Goal: Information Seeking & Learning: Learn about a topic

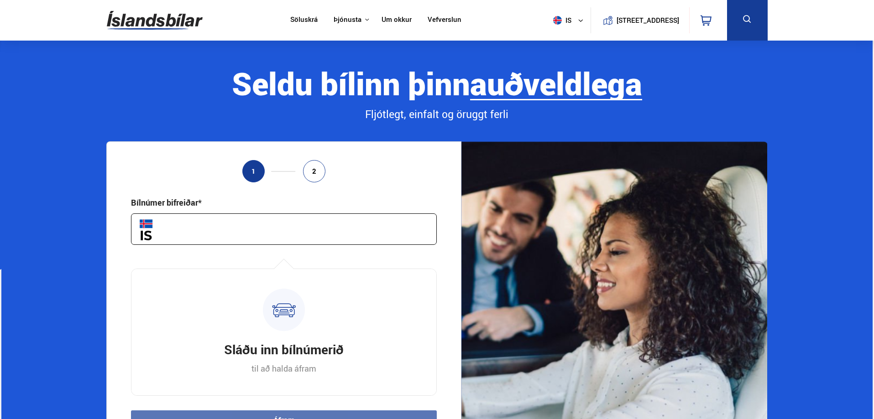
click at [230, 225] on input "text" at bounding box center [284, 229] width 306 height 31
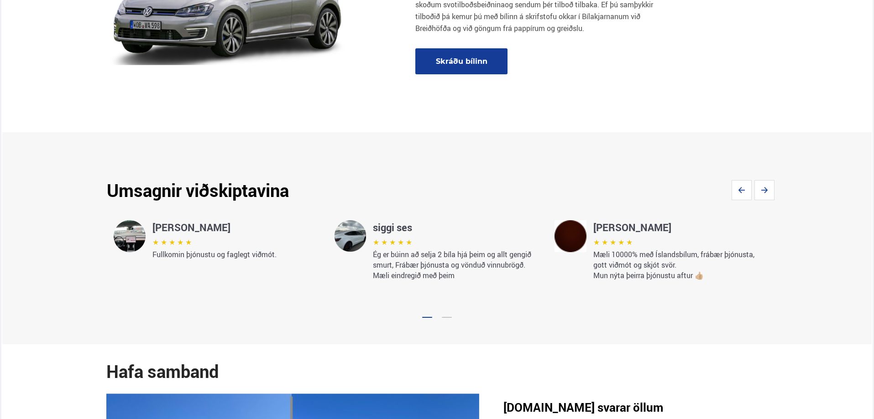
scroll to position [1323, 0]
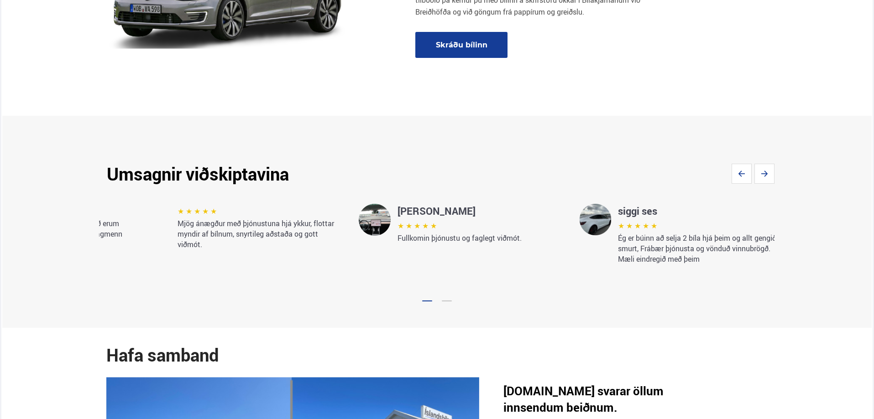
click at [223, 276] on div "★ ★ ★ ★ ★ Mæli 10000% með Íslandsbílum, frábær þjónusta, gott viðmót og skjót s…" at bounding box center [436, 246] width 675 height 164
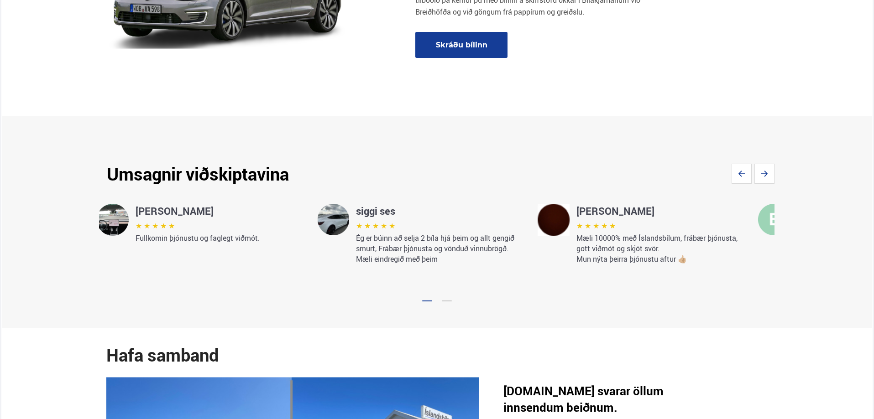
click at [312, 269] on div "★ ★ ★ ★ ★ Mæli 10000% með Íslandsbílum, frábær þjónusta, gott viðmót og skjót s…" at bounding box center [436, 246] width 675 height 164
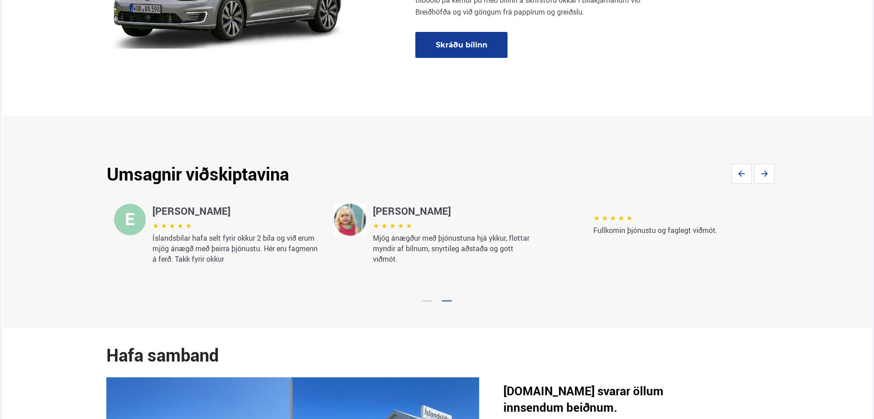
click at [593, 233] on p "Fullkomin þjónustu og faglegt viðmót." at bounding box center [676, 230] width 167 height 10
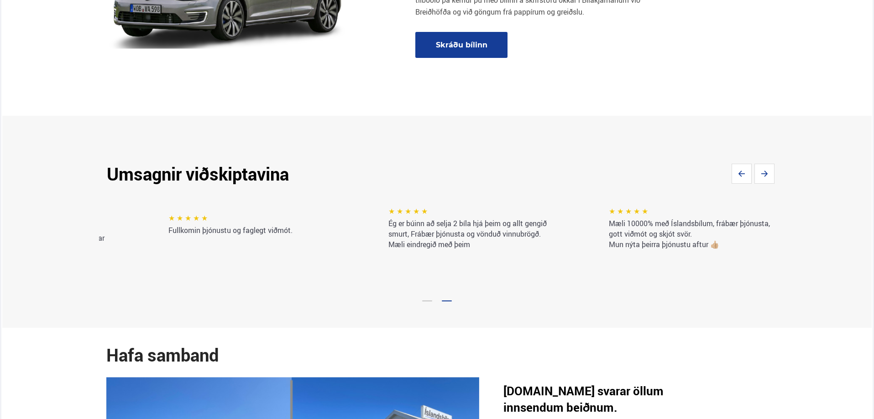
click at [184, 276] on div "★ ★ ★ ★ ★ Mæli 10000% með Íslandsbílum, frábær þjónusta, gott viðmót og skjót s…" at bounding box center [436, 246] width 675 height 164
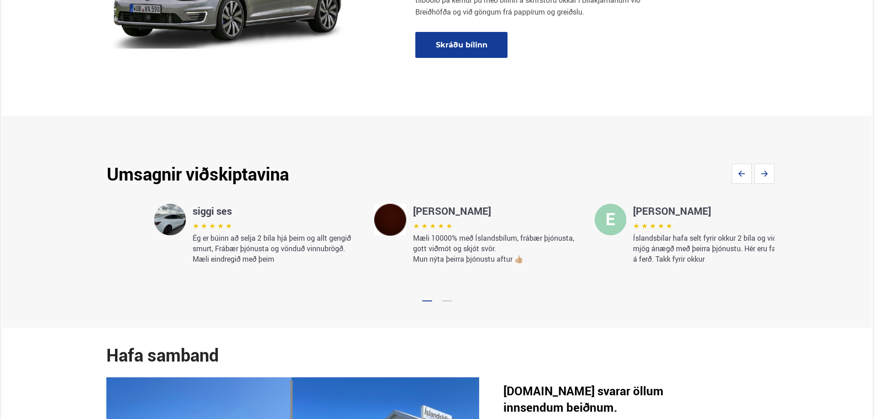
click at [263, 274] on div "★ ★ ★ ★ ★ Mæli 10000% með Íslandsbílum, frábær þjónusta, gott viðmót og skjót s…" at bounding box center [436, 246] width 675 height 164
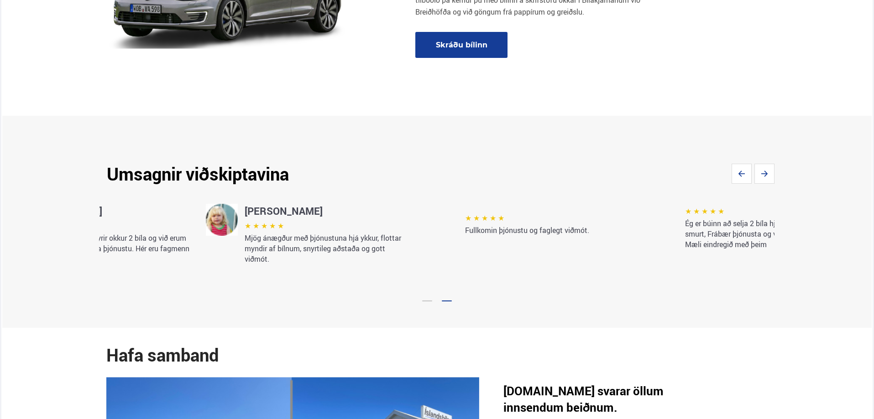
click at [211, 264] on div "★ ★ ★ ★ ★ Mæli 10000% með Íslandsbílum, frábær þjónusta, gott viðmót og skjót s…" at bounding box center [436, 246] width 675 height 164
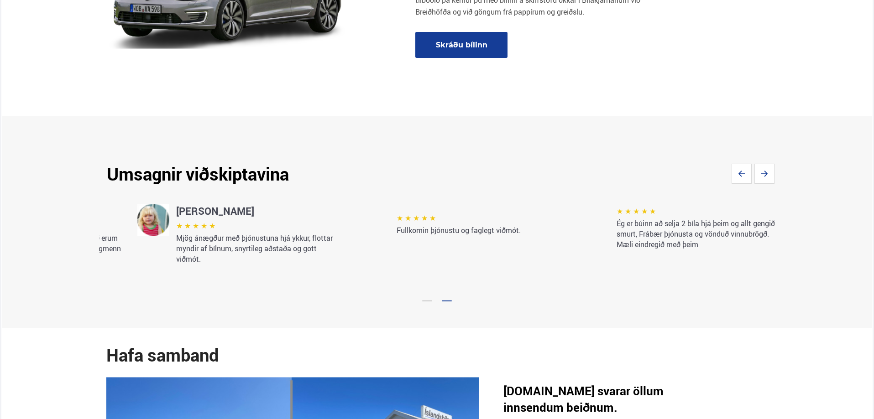
click at [304, 239] on div "★ ★ ★ ★ ★ Mæli 10000% með Íslandsbílum, frábær þjónusta, gott viðmót og skjót s…" at bounding box center [436, 246] width 675 height 164
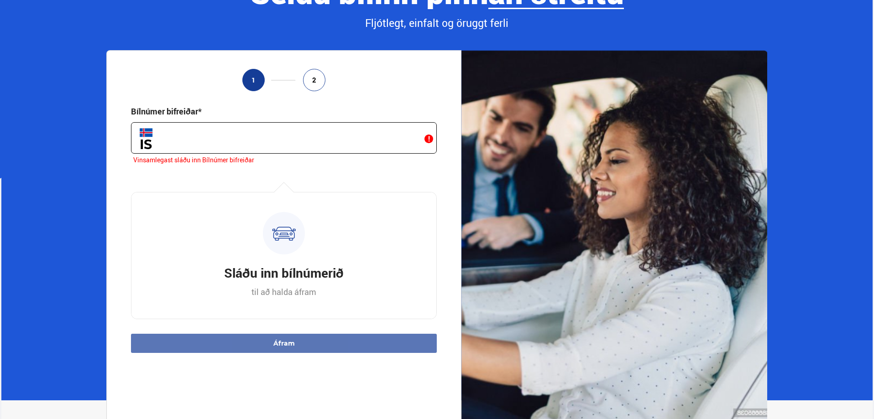
scroll to position [0, 0]
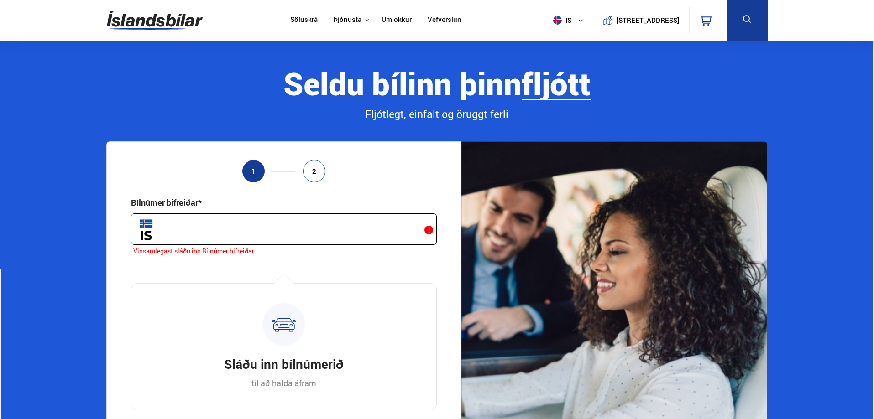
click at [178, 21] on img at bounding box center [155, 20] width 96 height 30
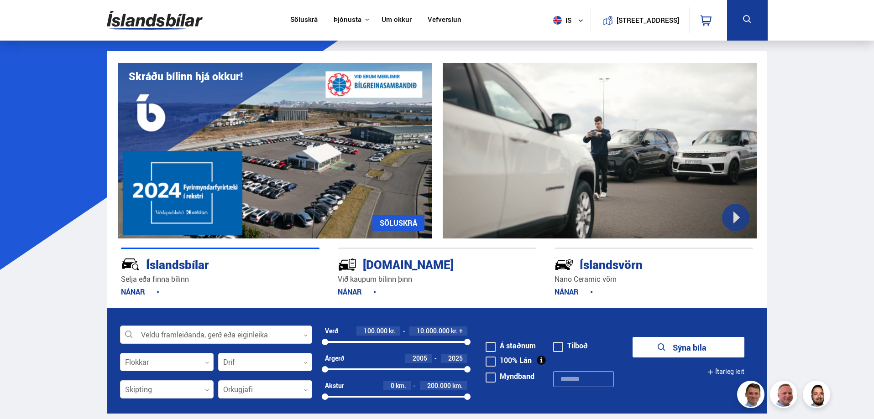
scroll to position [91, 0]
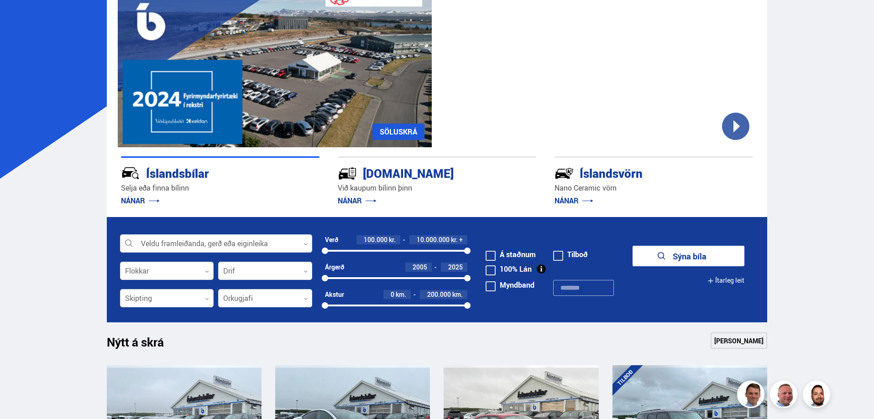
click at [153, 201] on link "NÁNAR" at bounding box center [140, 201] width 39 height 10
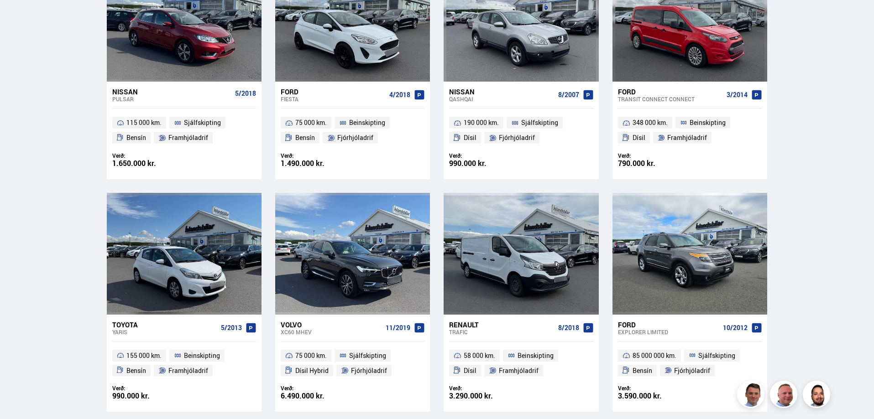
scroll to position [1232, 0]
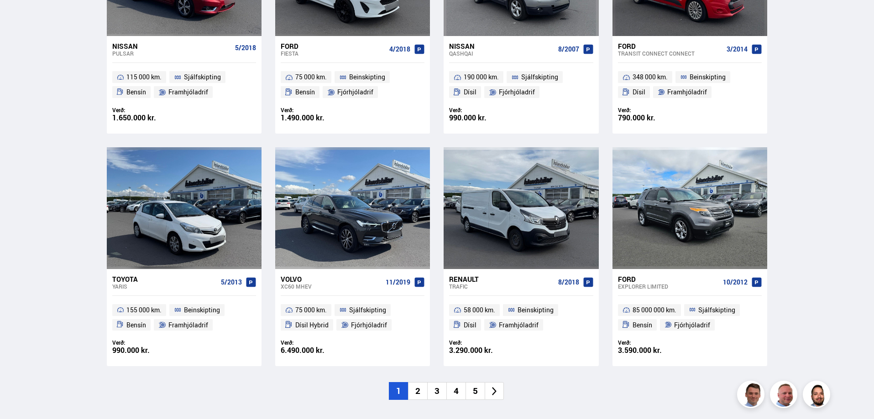
click at [295, 352] on div "6.490.000 kr." at bounding box center [317, 351] width 72 height 8
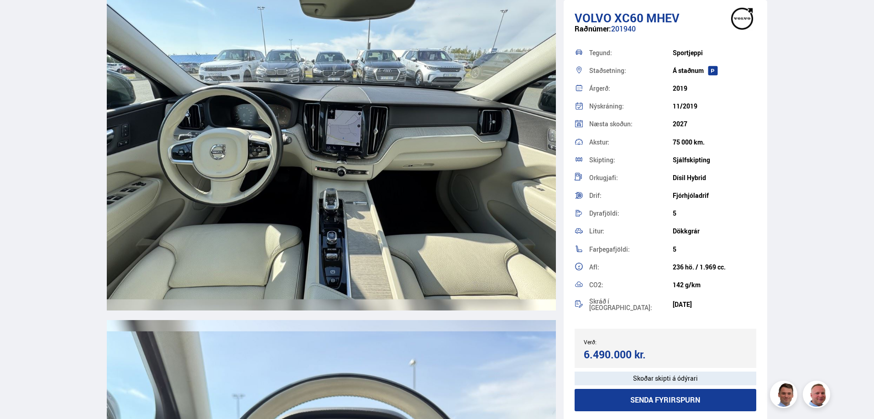
scroll to position [4198, 0]
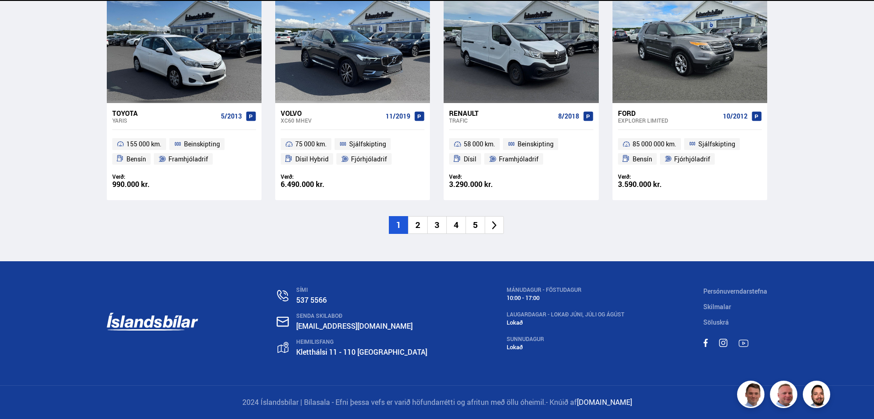
scroll to position [1330, 0]
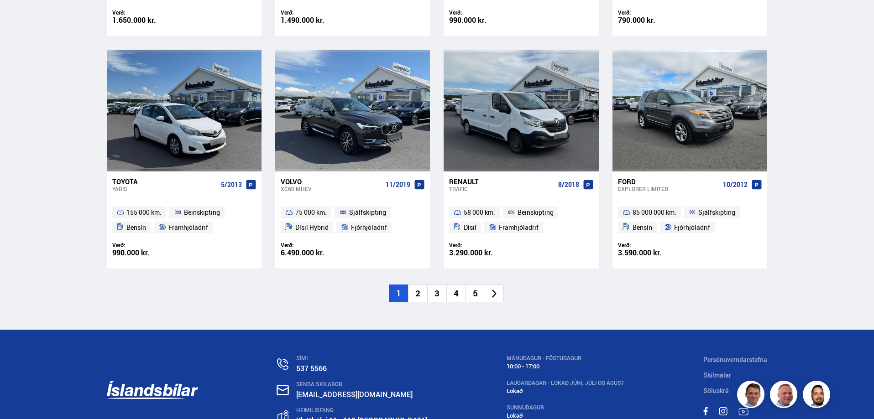
click at [423, 291] on li "2" at bounding box center [417, 294] width 19 height 18
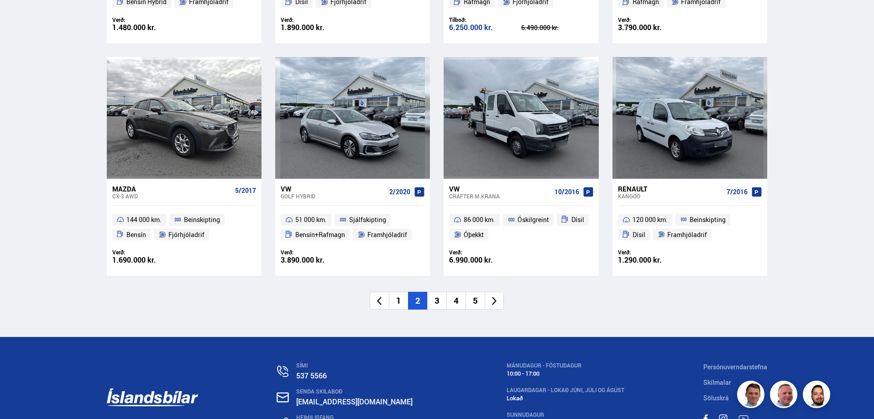
scroll to position [1323, 0]
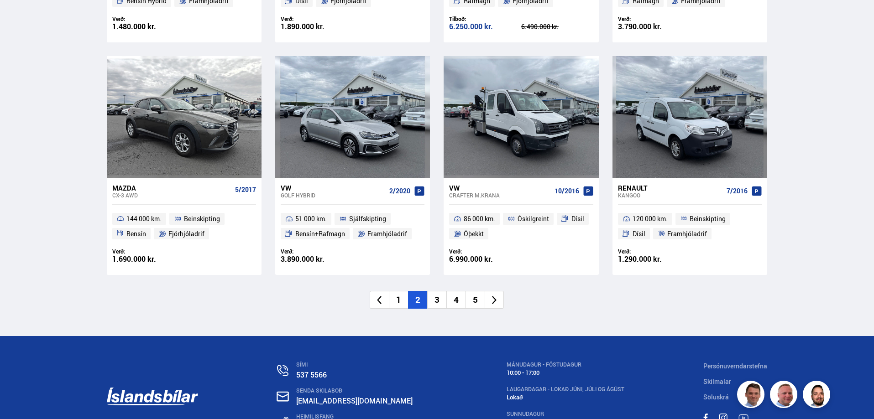
click at [431, 303] on li "3" at bounding box center [436, 300] width 19 height 18
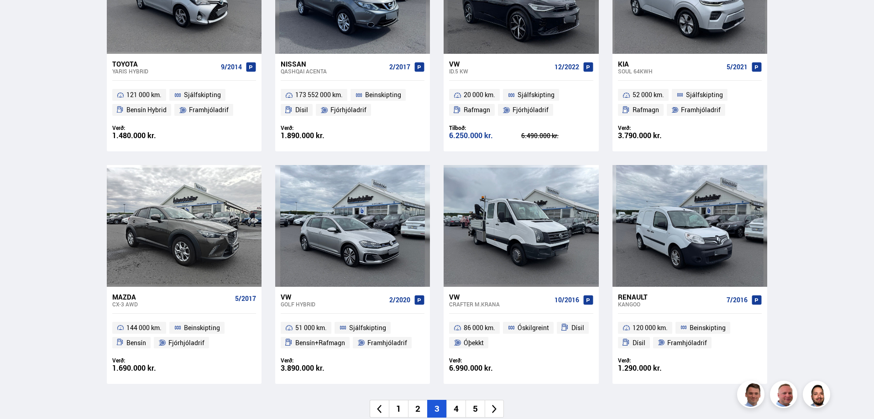
scroll to position [645, 0]
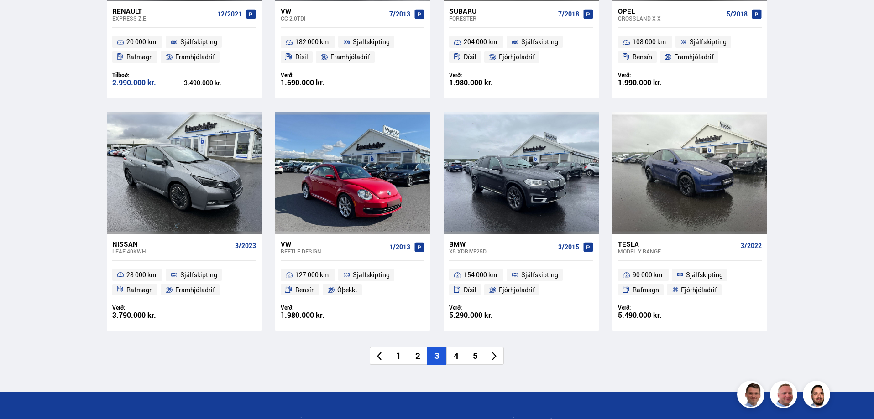
scroll to position [1278, 0]
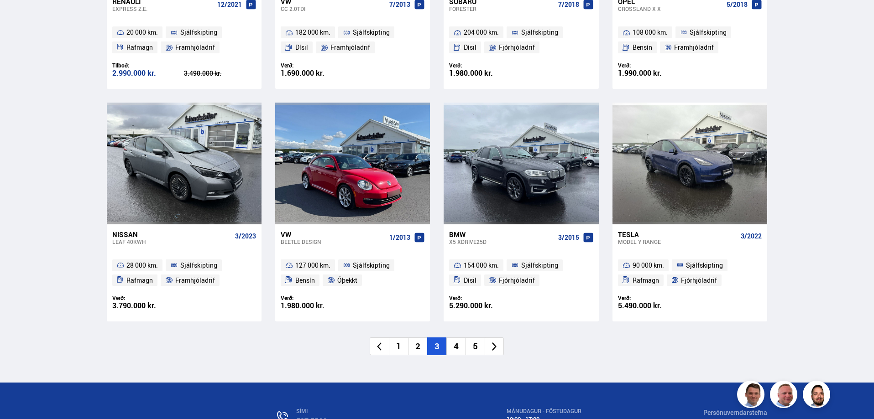
click at [456, 345] on li "4" at bounding box center [455, 347] width 19 height 18
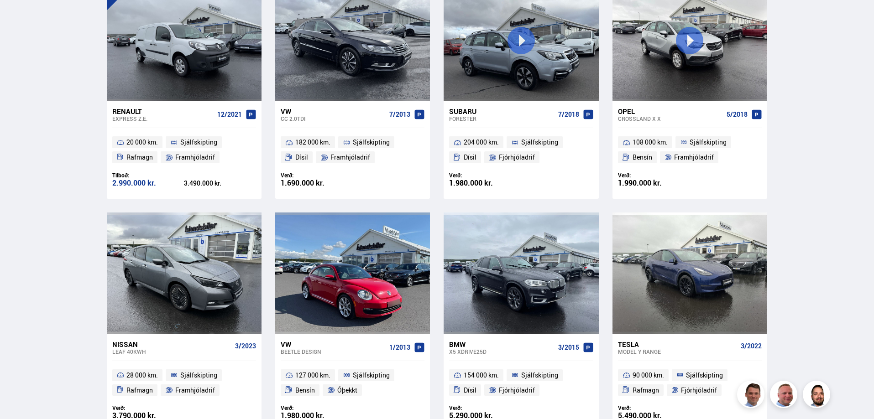
scroll to position [603, 0]
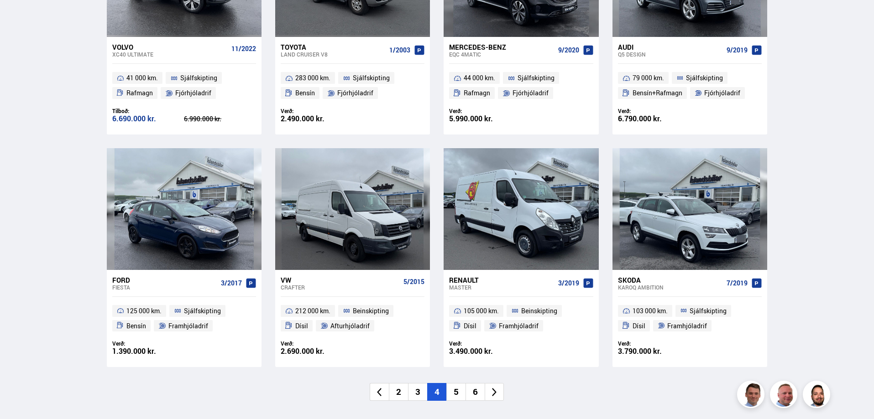
scroll to position [1232, 0]
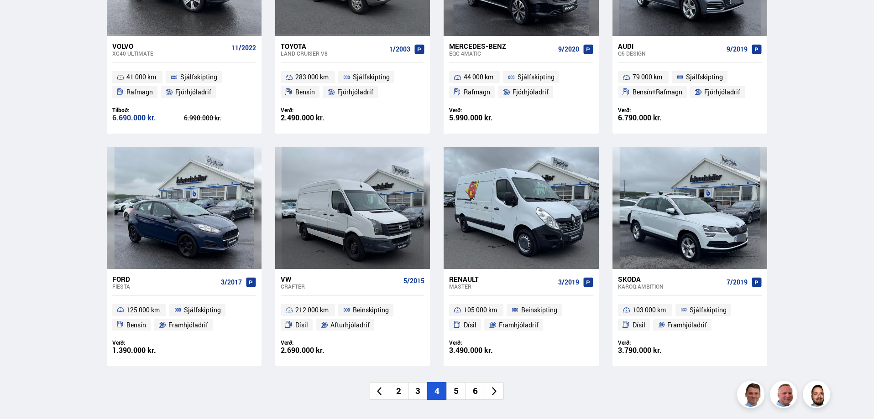
click at [457, 386] on li "5" at bounding box center [455, 391] width 19 height 18
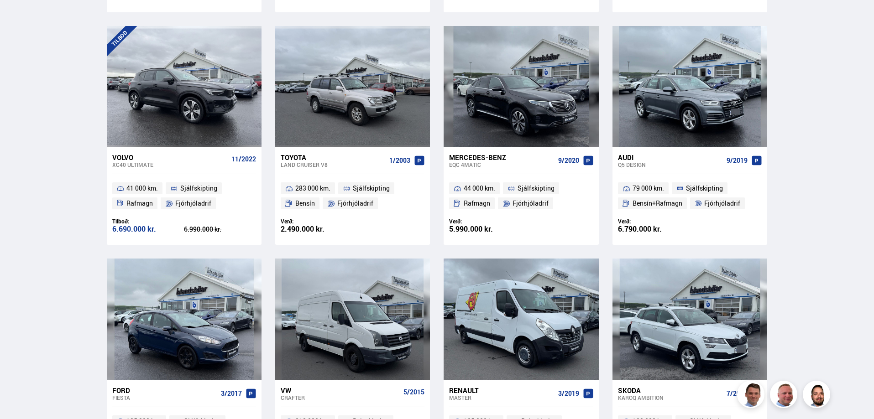
scroll to position [728, 0]
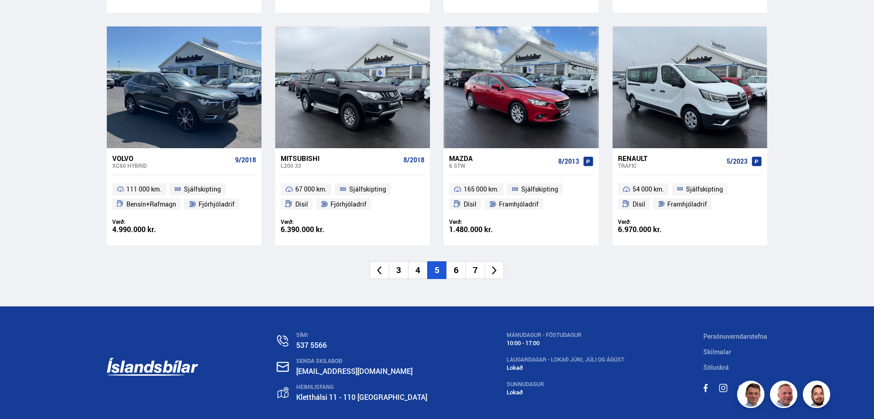
scroll to position [1369, 0]
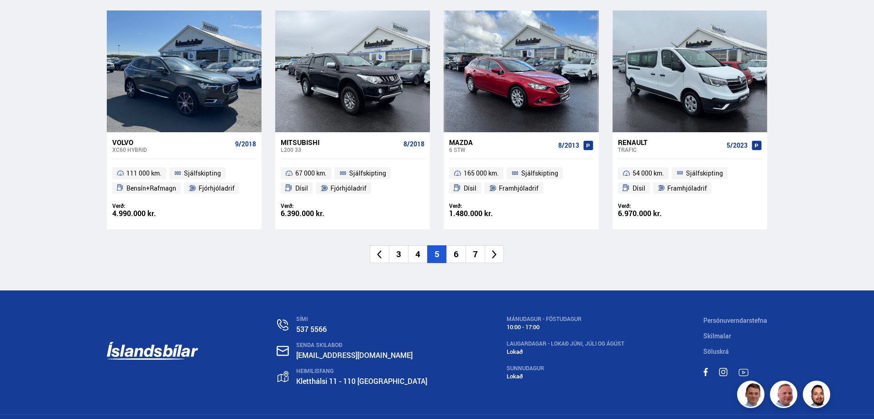
click at [450, 256] on li "6" at bounding box center [455, 254] width 19 height 18
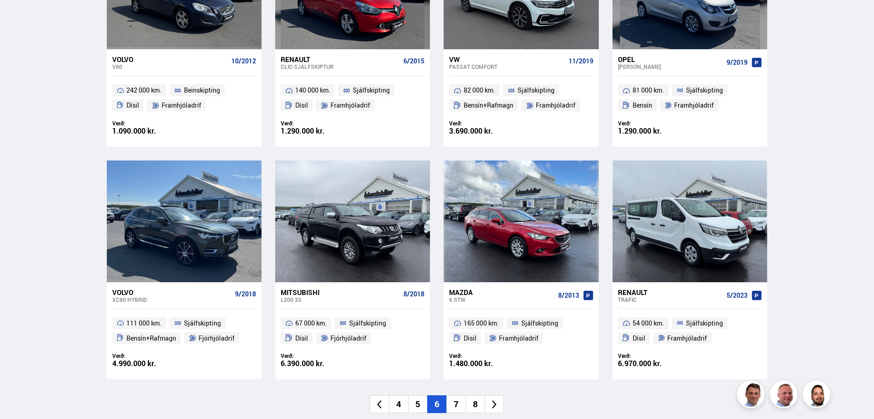
scroll to position [293, 0]
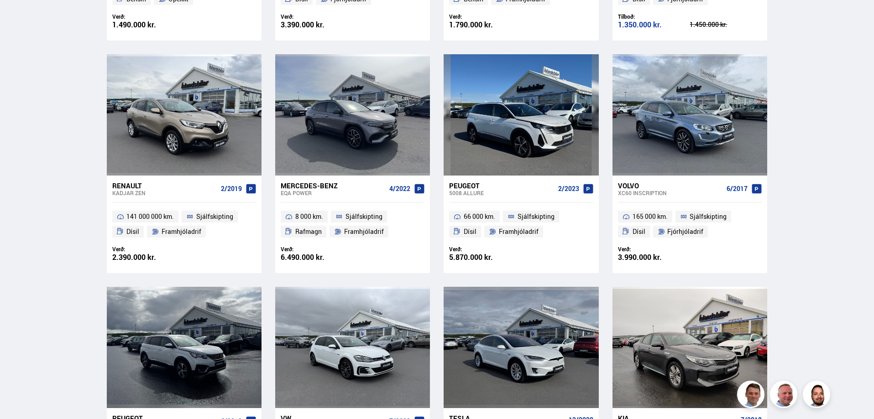
scroll to position [548, 0]
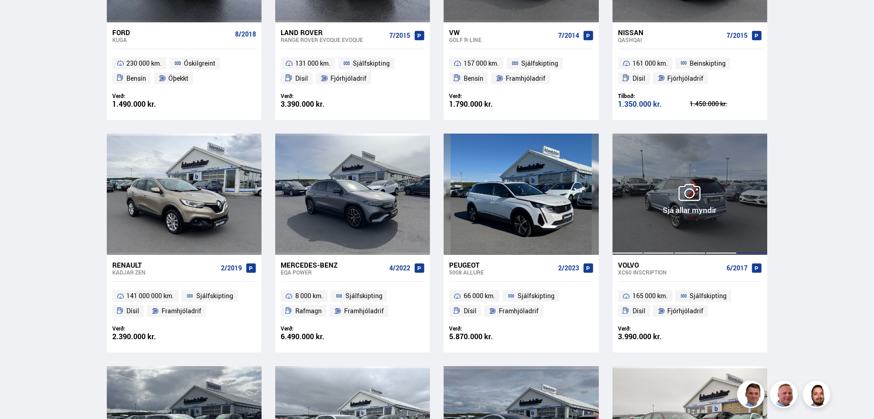
click at [694, 188] on div at bounding box center [689, 194] width 31 height 121
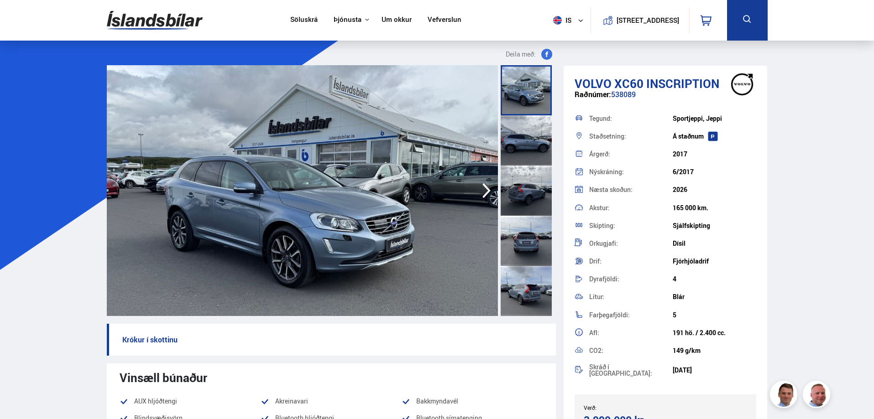
click at [483, 188] on icon "button" at bounding box center [486, 191] width 18 height 22
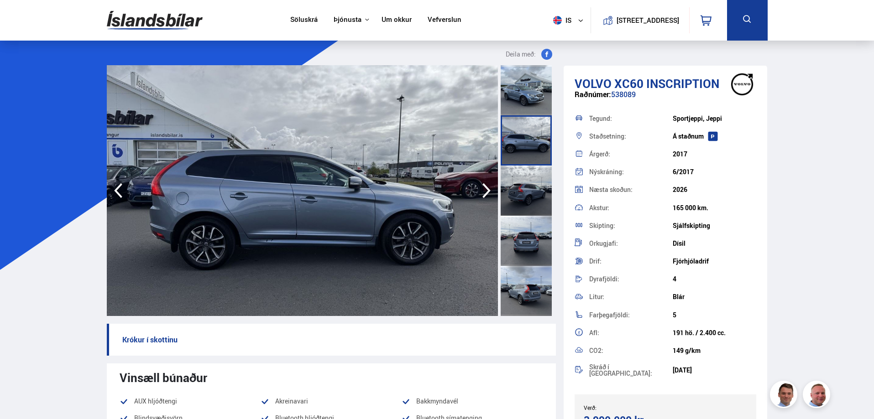
click at [483, 188] on icon "button" at bounding box center [486, 191] width 18 height 22
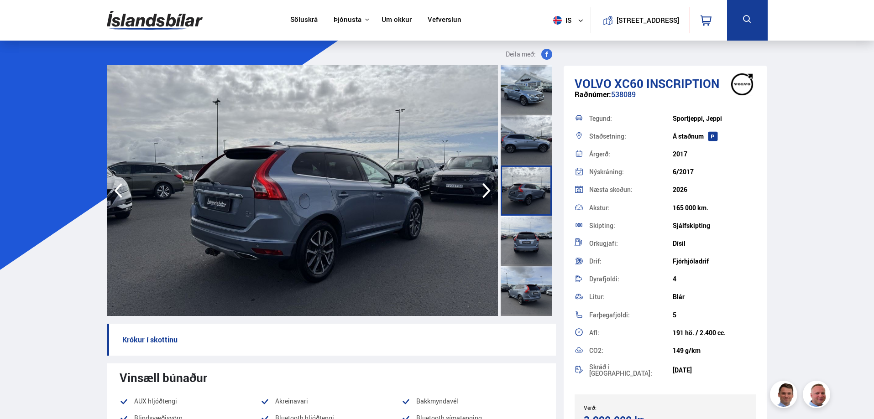
click at [483, 188] on icon "button" at bounding box center [486, 191] width 18 height 22
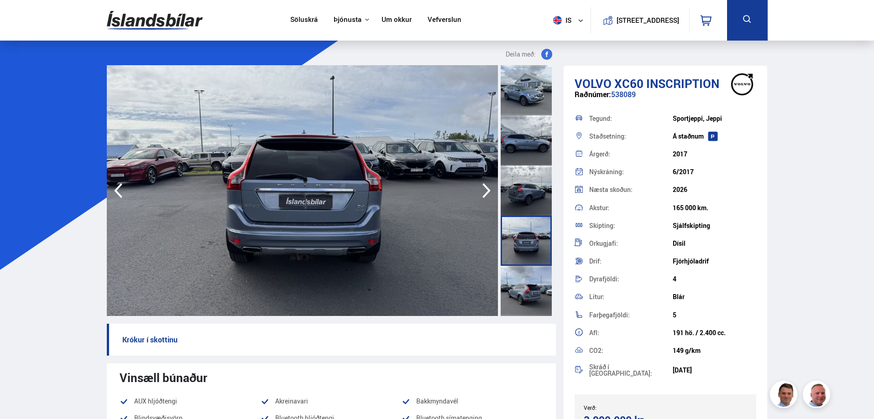
click at [483, 188] on icon "button" at bounding box center [486, 191] width 18 height 22
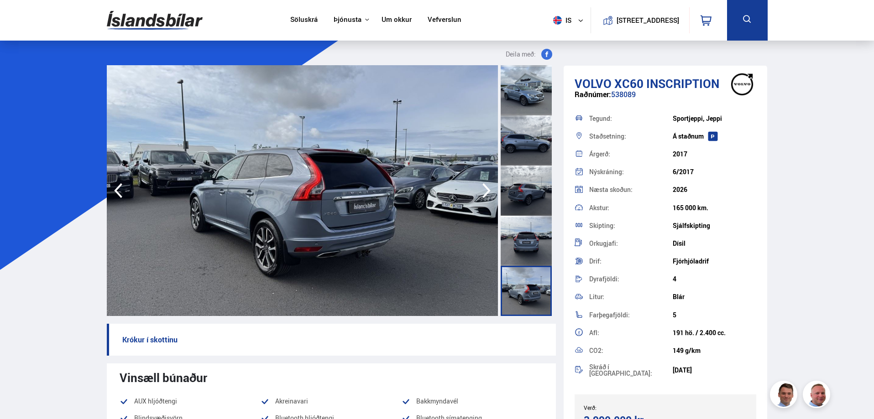
click at [483, 188] on icon "button" at bounding box center [486, 191] width 18 height 22
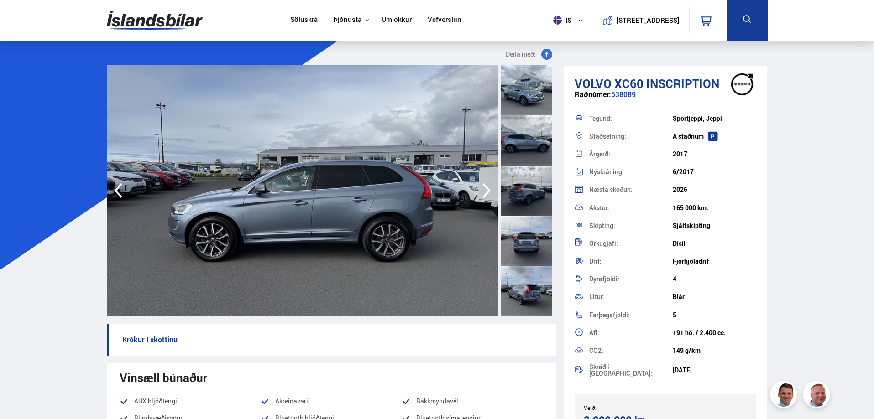
click at [483, 188] on icon "button" at bounding box center [486, 191] width 18 height 22
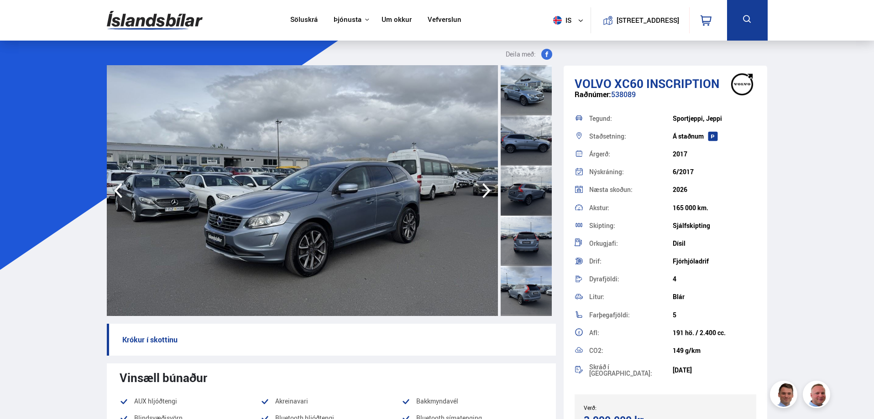
click at [483, 188] on icon "button" at bounding box center [486, 191] width 18 height 22
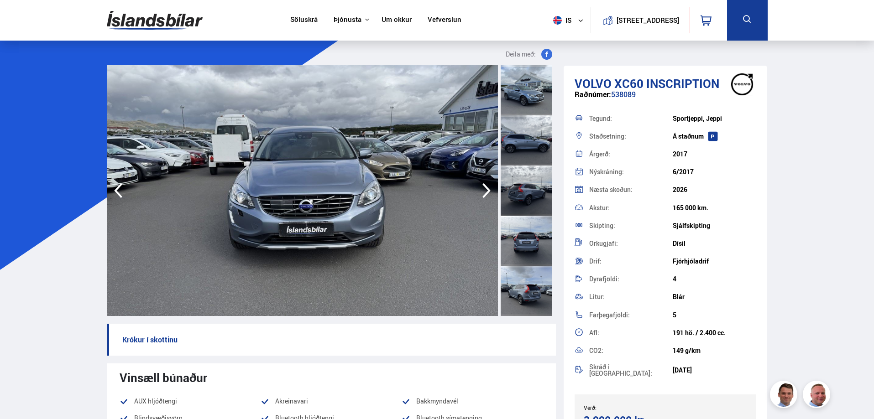
click at [483, 188] on icon "button" at bounding box center [486, 191] width 18 height 22
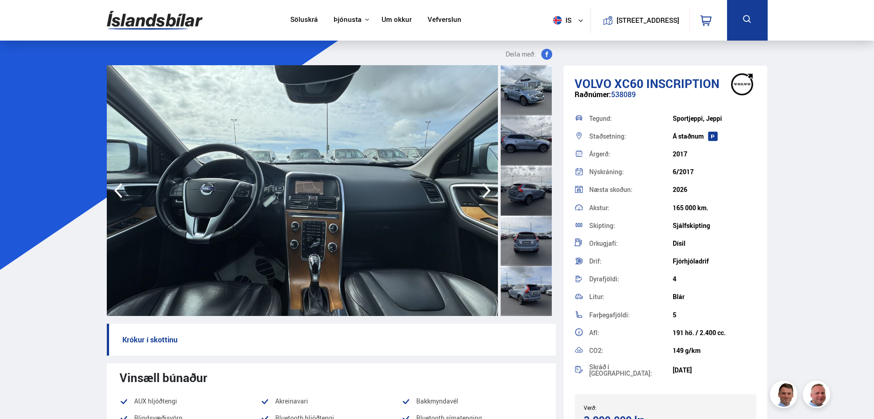
click at [485, 193] on icon "button" at bounding box center [486, 191] width 18 height 22
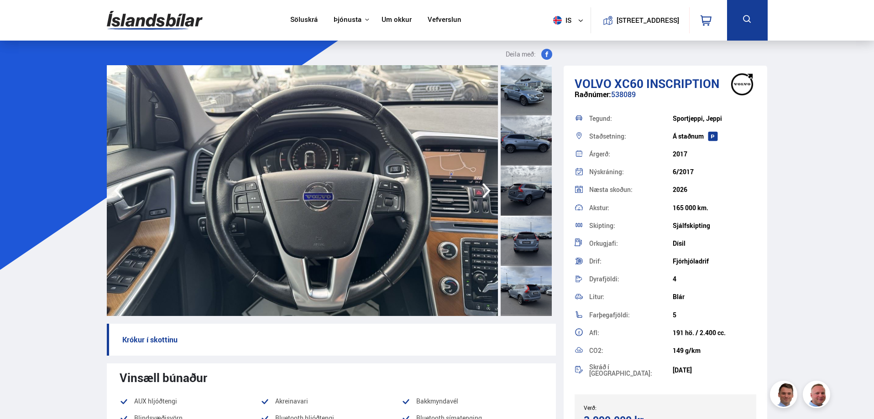
click at [485, 193] on icon "button" at bounding box center [486, 191] width 18 height 22
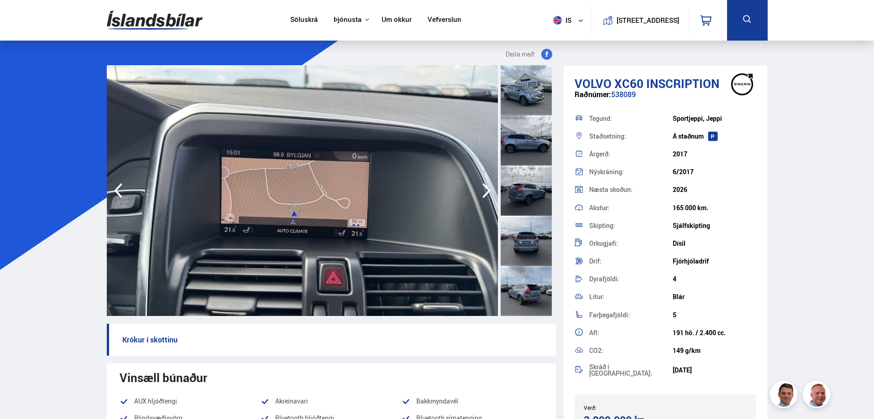
click at [485, 193] on icon "button" at bounding box center [486, 191] width 18 height 22
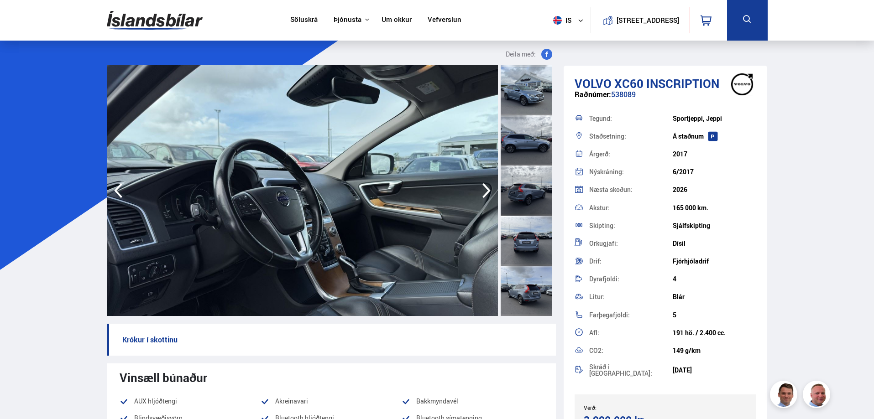
click at [484, 193] on icon "button" at bounding box center [486, 191] width 18 height 22
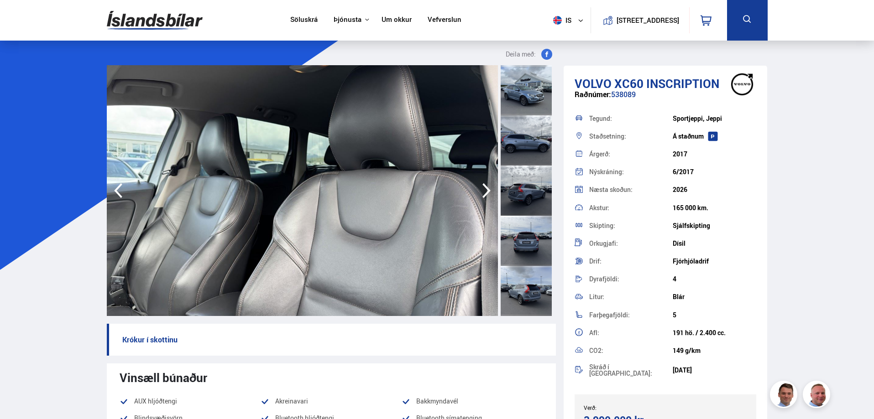
click at [484, 193] on icon "button" at bounding box center [486, 191] width 18 height 22
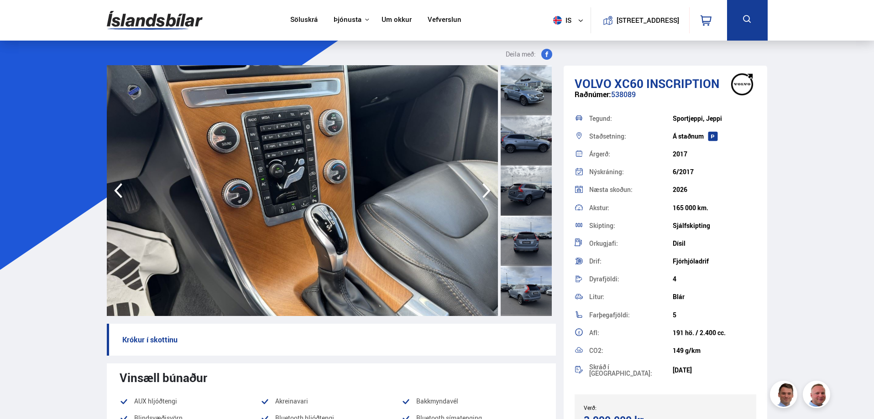
drag, startPoint x: 484, startPoint y: 193, endPoint x: 58, endPoint y: 196, distance: 426.2
click at [489, 189] on icon "button" at bounding box center [486, 191] width 18 height 22
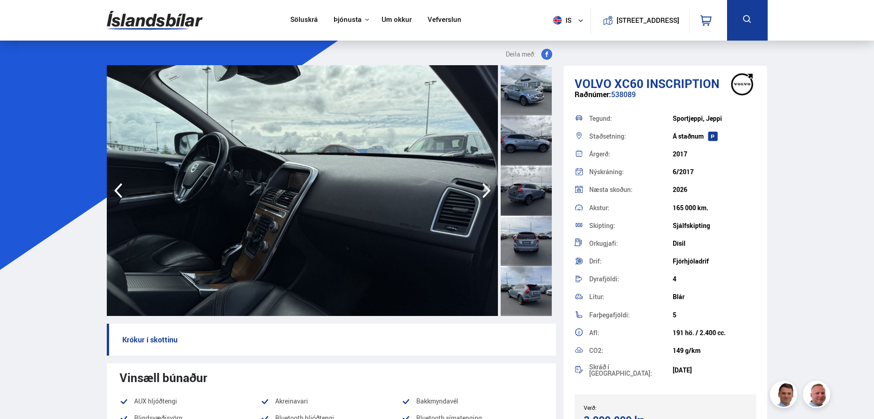
click at [489, 189] on icon "button" at bounding box center [486, 191] width 18 height 22
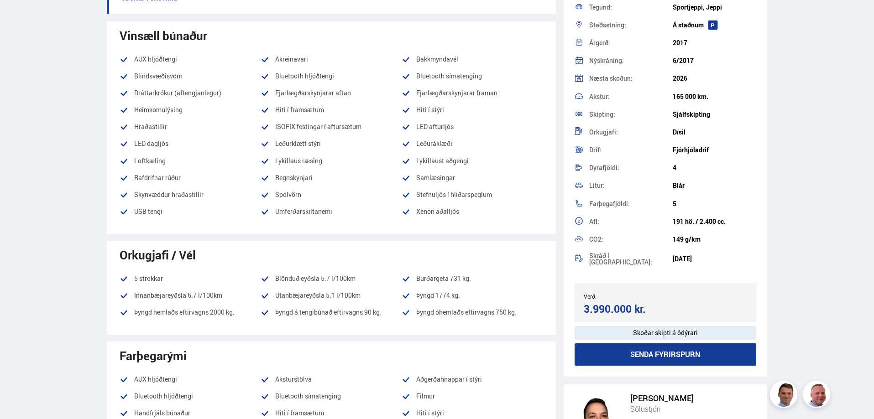
scroll to position [319, 0]
